Goal: Transaction & Acquisition: Purchase product/service

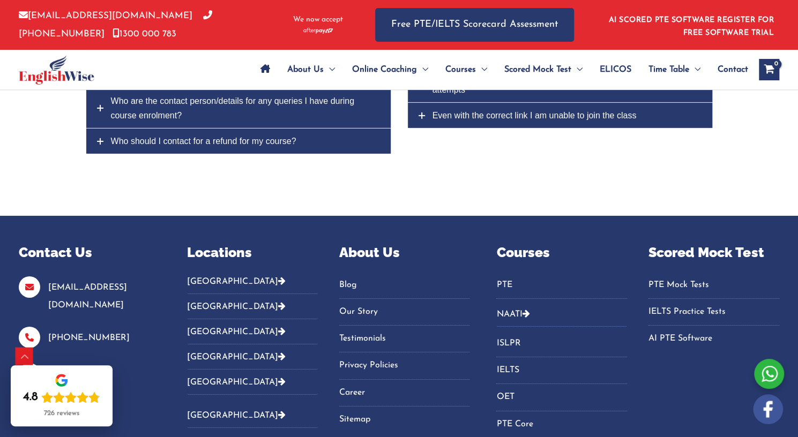
scroll to position [4447, 0]
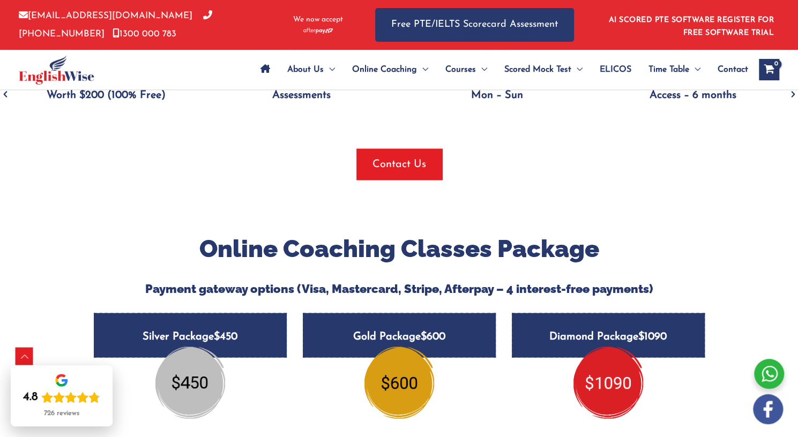
scroll to position [1353, 0]
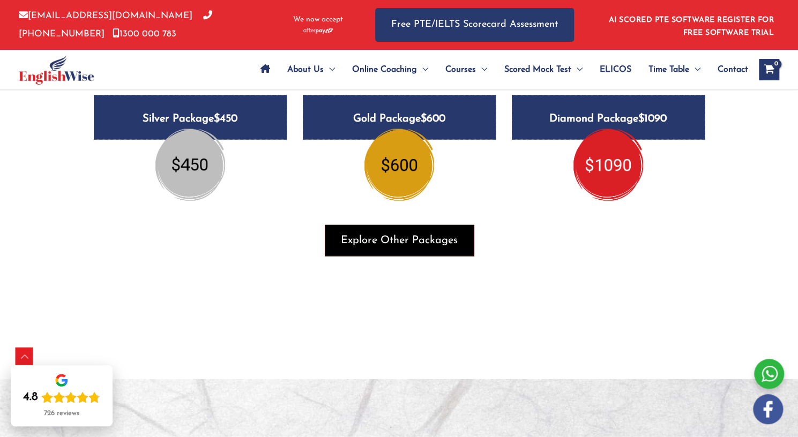
click at [390, 236] on span "Explore Other Packages" at bounding box center [399, 240] width 117 height 15
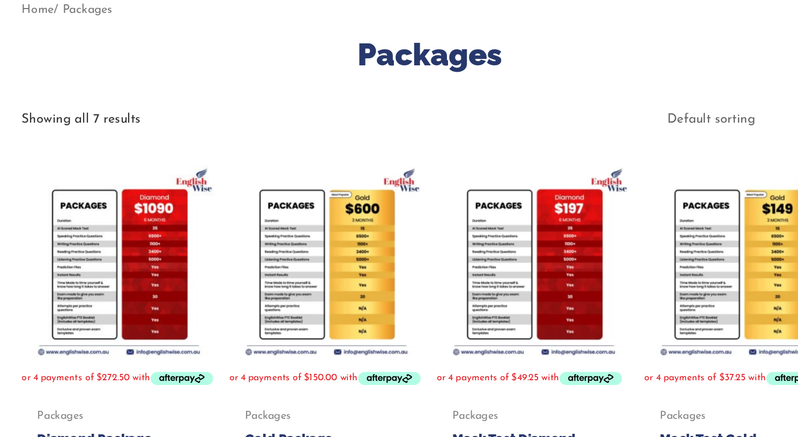
scroll to position [150, 0]
